Goal: Transaction & Acquisition: Purchase product/service

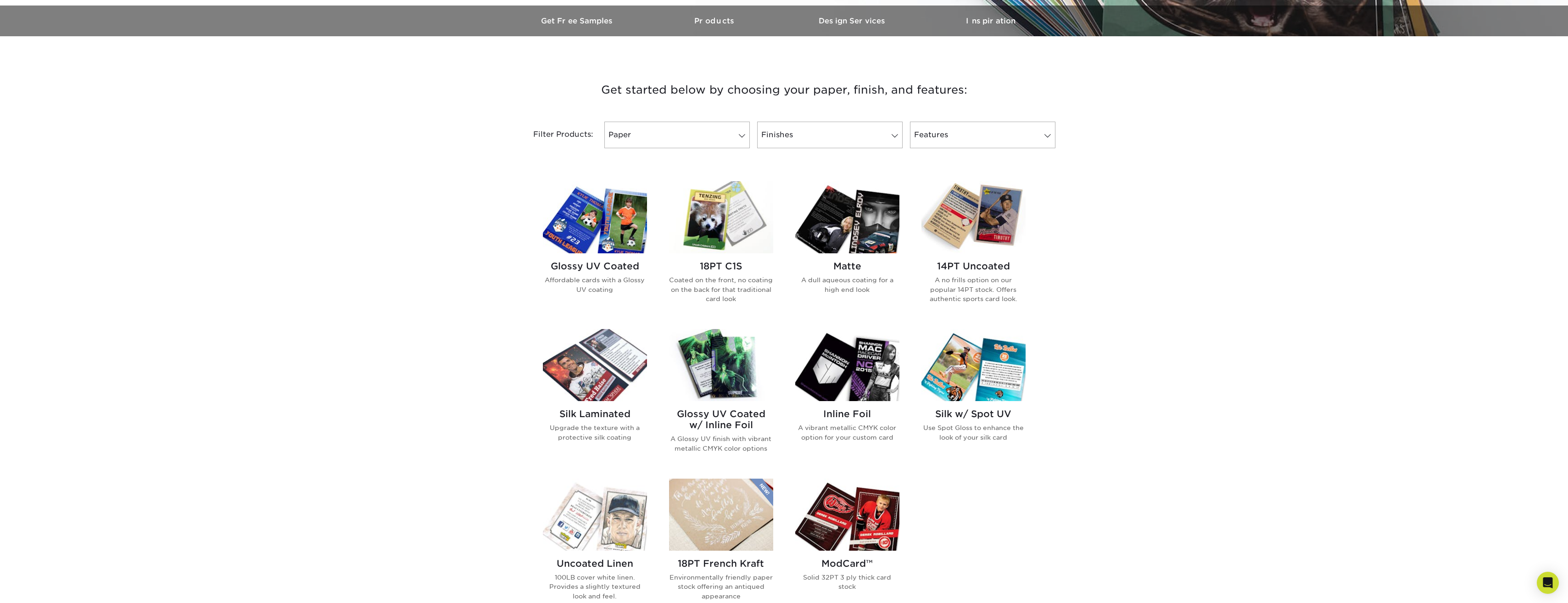
scroll to position [275, 0]
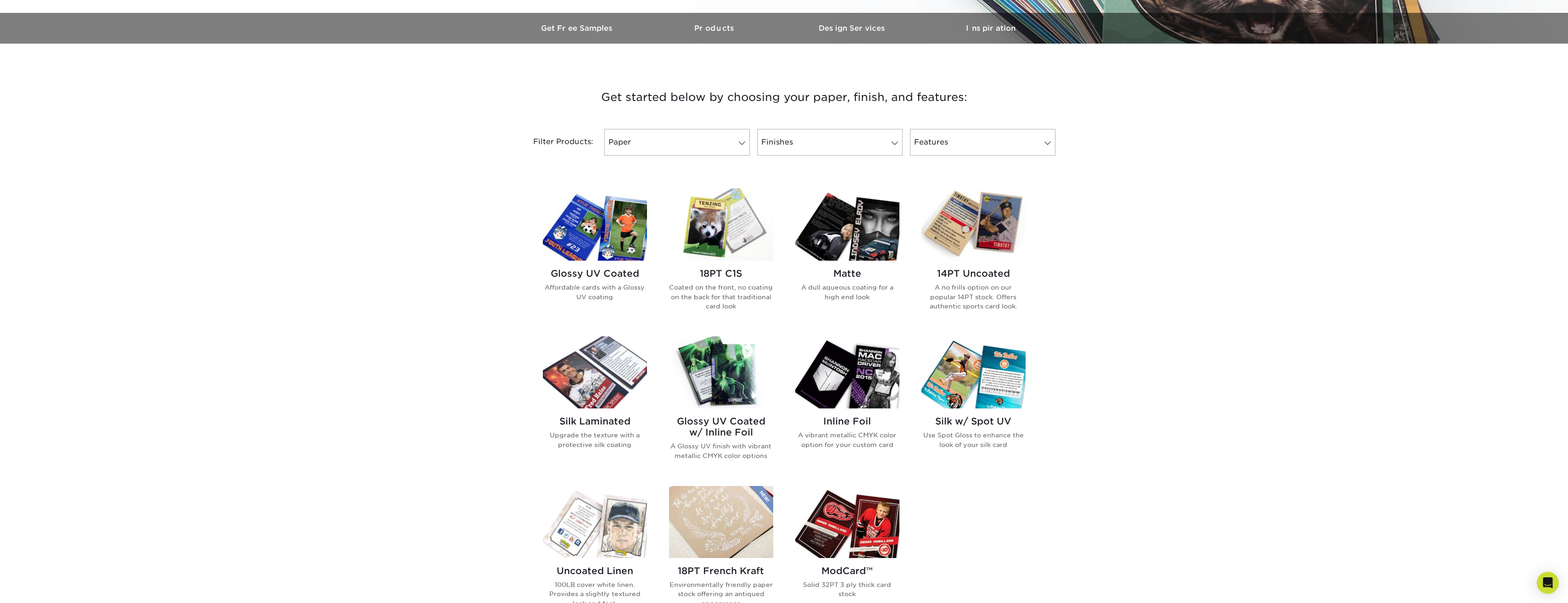
click at [846, 369] on img at bounding box center [847, 372] width 104 height 72
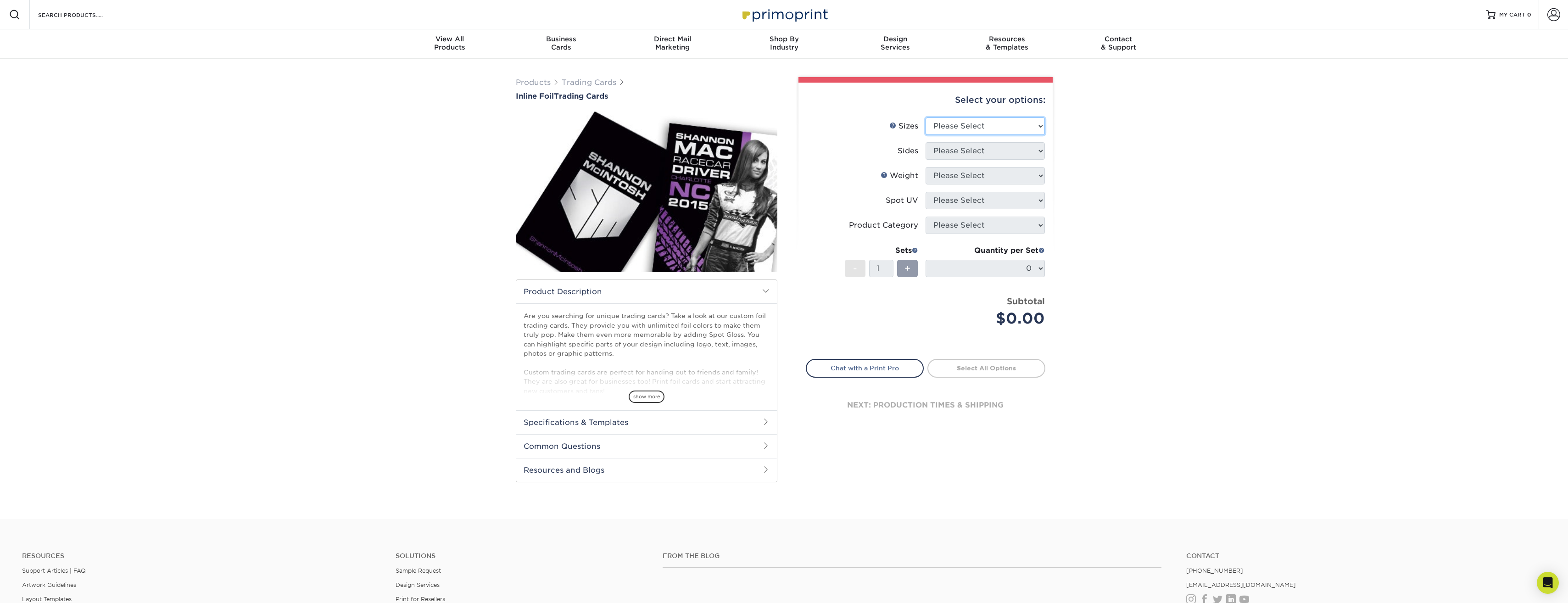
click at [1026, 122] on select "Please Select 2.5" x 3.5"" at bounding box center [985, 126] width 119 height 18
select select "2.50x3.50"
click at [926, 117] on select "Please Select 2.5" x 3.5"" at bounding box center [985, 126] width 119 height 18
click at [990, 151] on select "Please Select Print Both Sides - Foil Back Only Print Both Sides - Foil Both Si…" at bounding box center [985, 151] width 119 height 18
select select "a75ac2f1-9911-48d6-841d-245b5ac08f27"
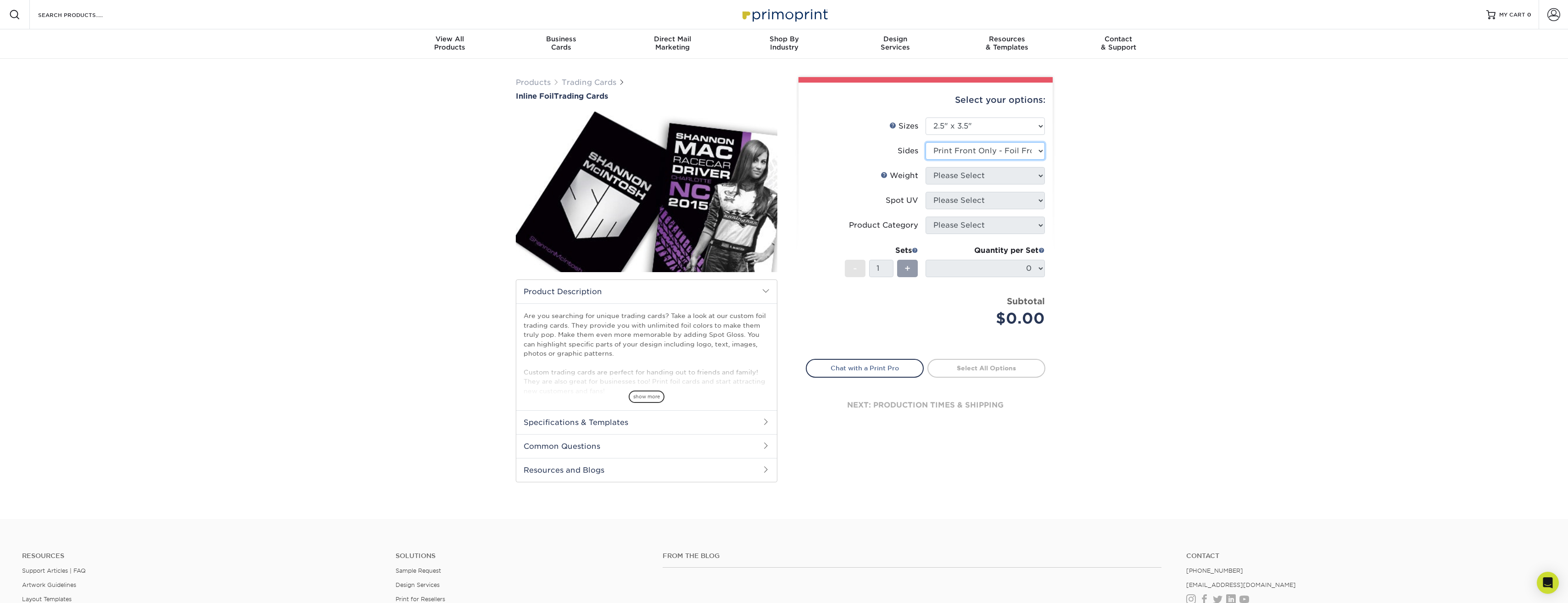
click at [926, 142] on select "Please Select Print Both Sides - Foil Back Only Print Both Sides - Foil Both Si…" at bounding box center [985, 151] width 119 height 18
click at [982, 175] on select "Please Select 16PT" at bounding box center [985, 175] width 119 height 18
select select "16PT"
click at [926, 167] on select "Please Select 16PT" at bounding box center [985, 175] width 119 height 18
click at [964, 202] on select "Please Select No Spot UV Front Only Back Only" at bounding box center [985, 200] width 119 height 18
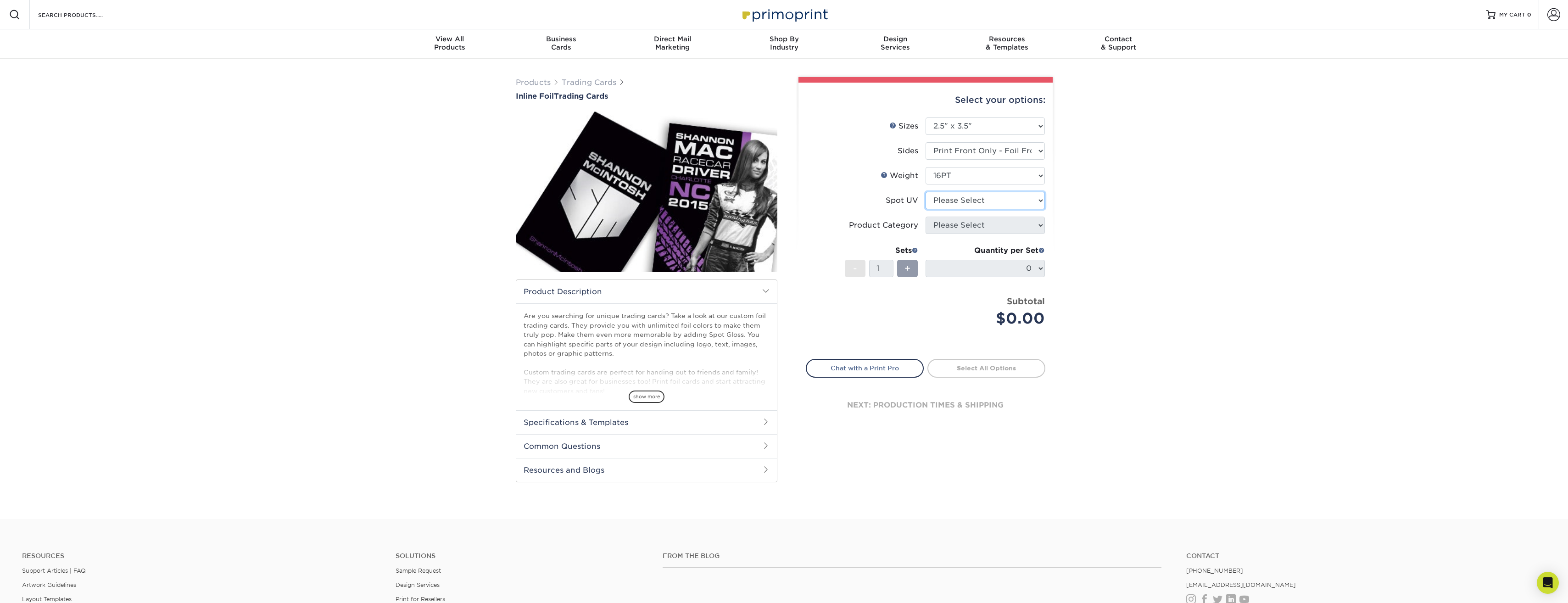
select select "1"
click at [926, 192] on select "Please Select No Spot UV Front Only Back Only" at bounding box center [985, 200] width 119 height 18
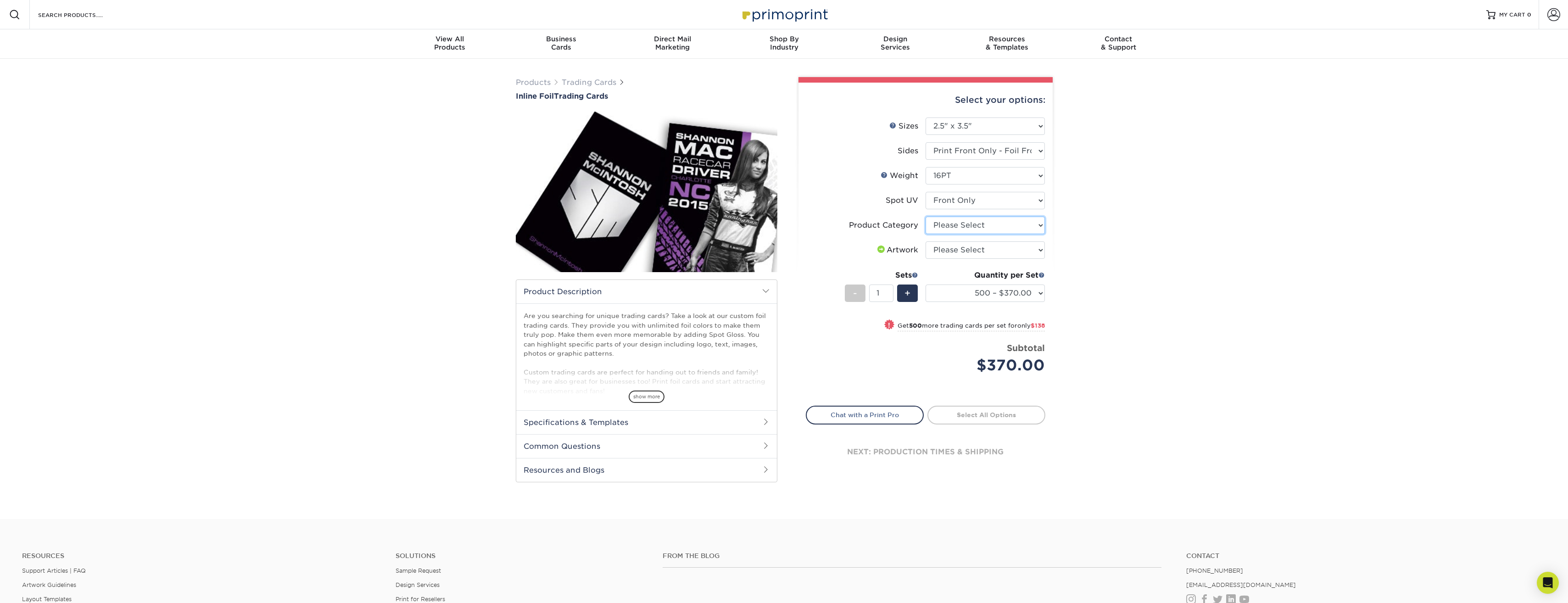
click at [985, 228] on select "Please Select Trading Cards" at bounding box center [985, 225] width 119 height 18
select select "c2f9bce9-36c2-409d-b101-c29d9d031e18"
click at [926, 217] on select "Please Select Trading Cards" at bounding box center [985, 225] width 119 height 18
click at [976, 251] on select "Please Select I will upload files I need a design - $100" at bounding box center [985, 250] width 119 height 18
click at [1140, 291] on div "Products Trading Cards Inline Foil Trading Cards show more Templates /" at bounding box center [784, 288] width 1568 height 460
